Goal: Find specific page/section: Find specific page/section

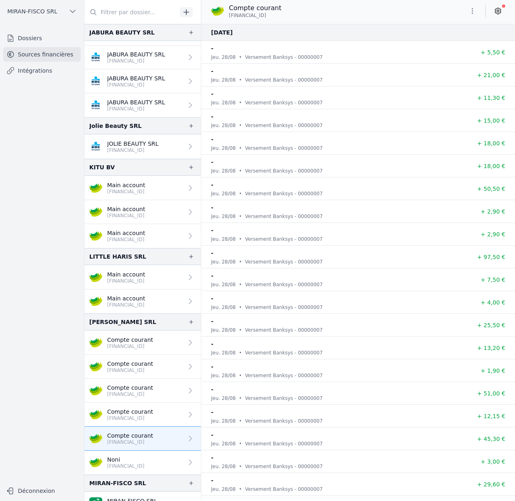
scroll to position [343, 0]
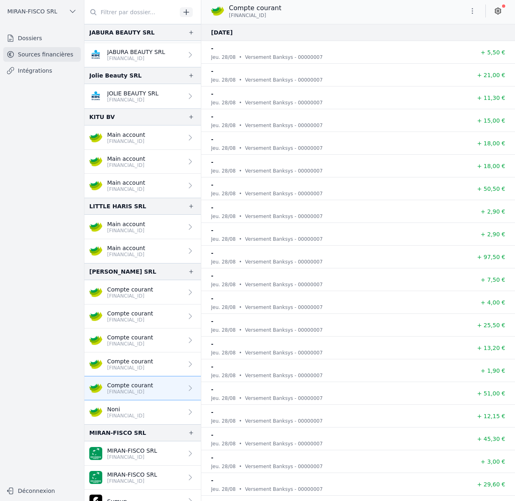
click at [140, 297] on p "[FINANCIAL_ID]" at bounding box center [130, 296] width 46 height 6
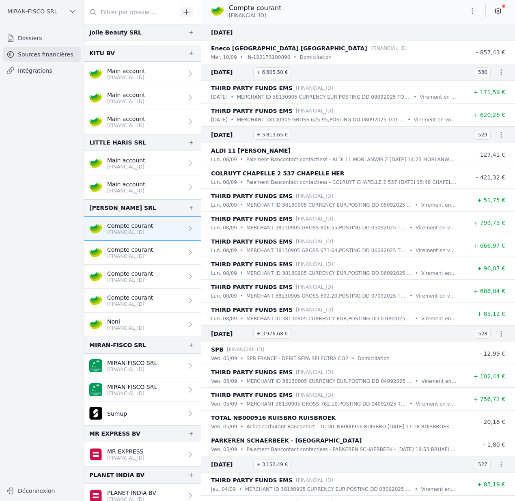
scroll to position [408, 0]
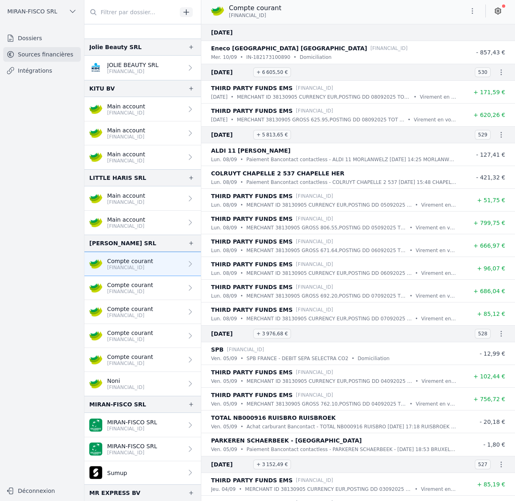
scroll to position [451, 0]
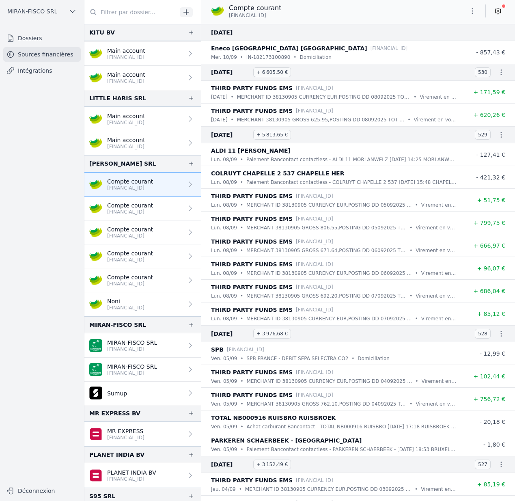
click at [146, 283] on p "[FINANCIAL_ID]" at bounding box center [130, 284] width 46 height 6
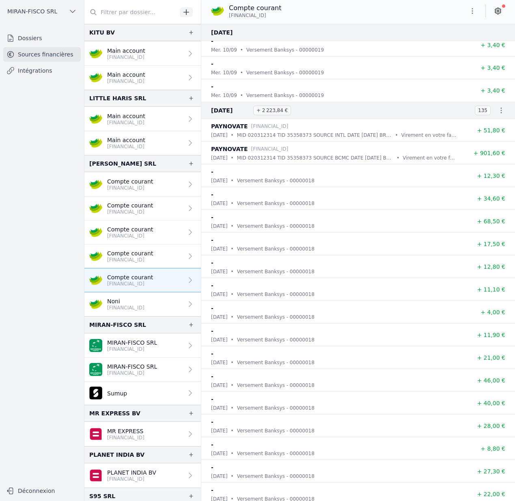
scroll to position [2047, 0]
